Goal: Task Accomplishment & Management: Manage account settings

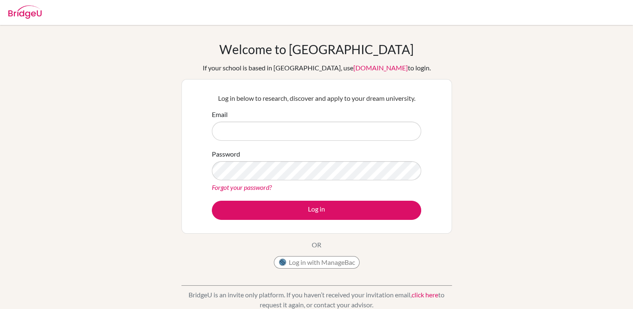
click at [22, 20] on div at bounding box center [24, 10] width 33 height 25
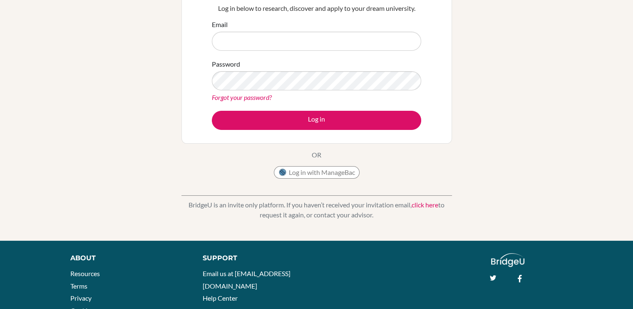
scroll to position [87, 0]
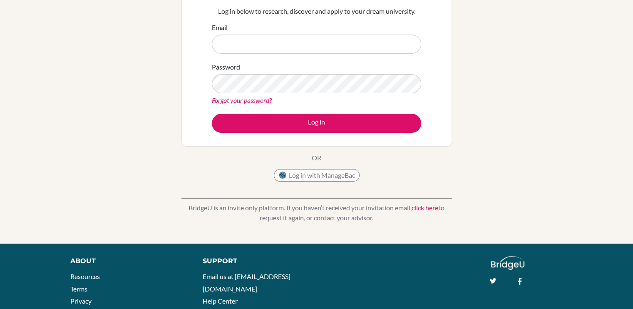
click at [418, 204] on link "click here" at bounding box center [425, 208] width 27 height 8
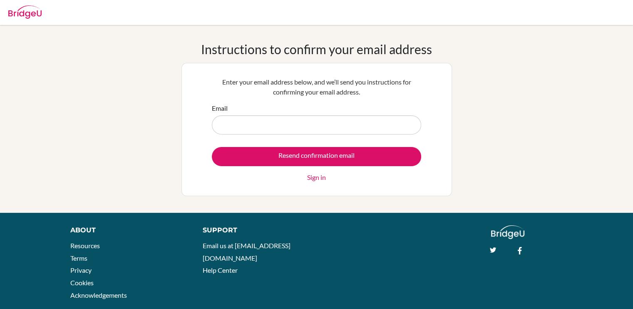
click at [359, 125] on input "Email" at bounding box center [316, 124] width 209 height 19
type input "я"
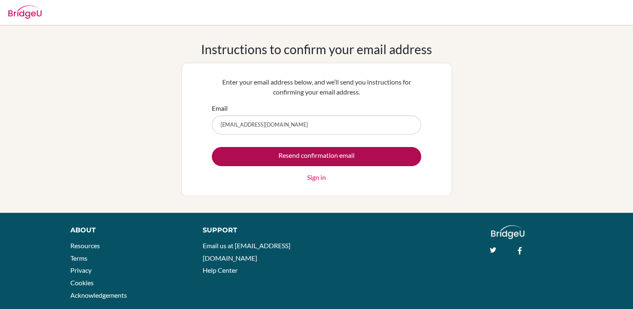
type input "zakariyaartur.academics@gmail.com"
click at [339, 147] on input "Resend confirmation email" at bounding box center [316, 156] width 209 height 19
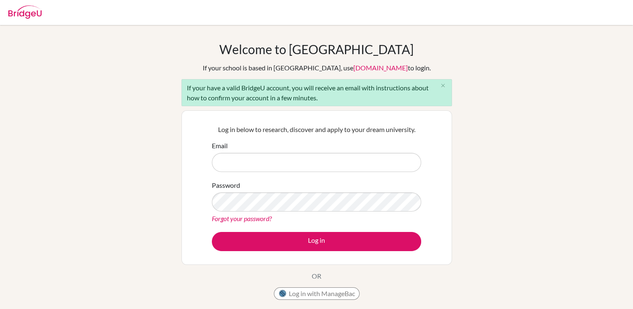
click at [207, 48] on div "Welcome to [GEOGRAPHIC_DATA] If your school is based in [GEOGRAPHIC_DATA], use …" at bounding box center [317, 173] width 271 height 262
